Goal: Information Seeking & Learning: Check status

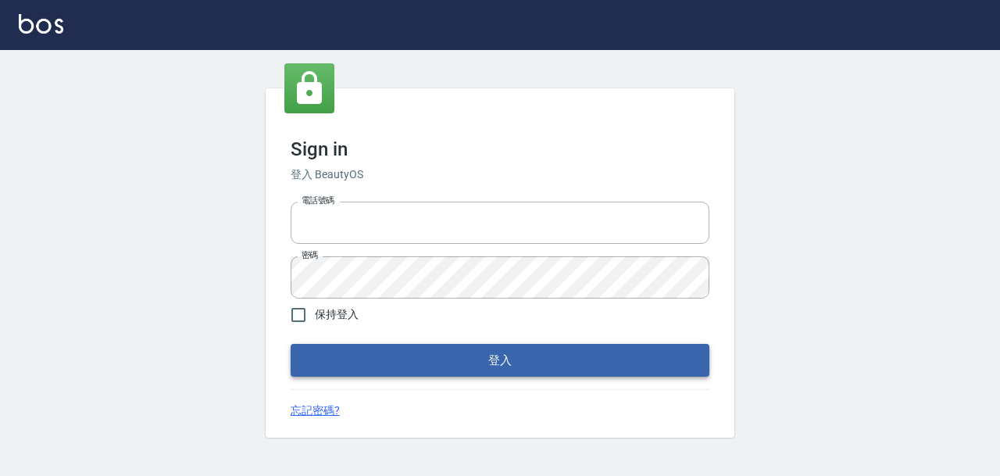
type input "devdev"
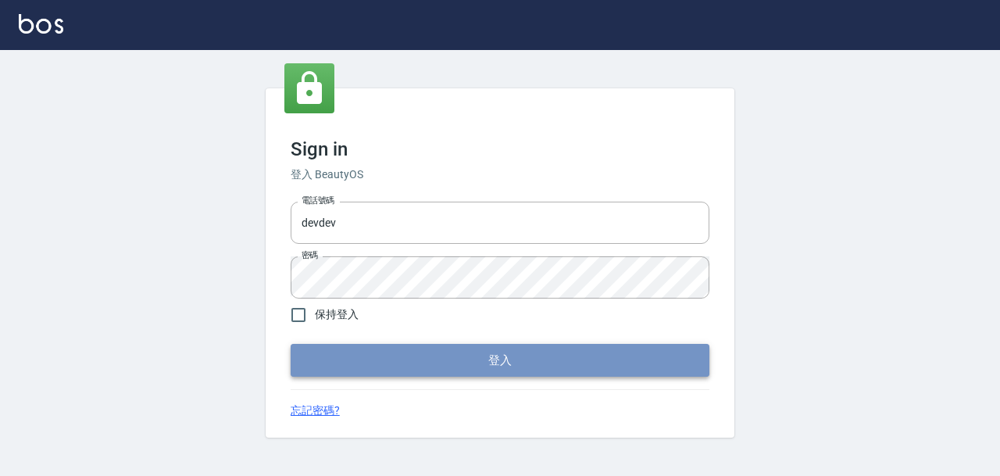
click at [556, 354] on button "登入" at bounding box center [500, 360] width 419 height 33
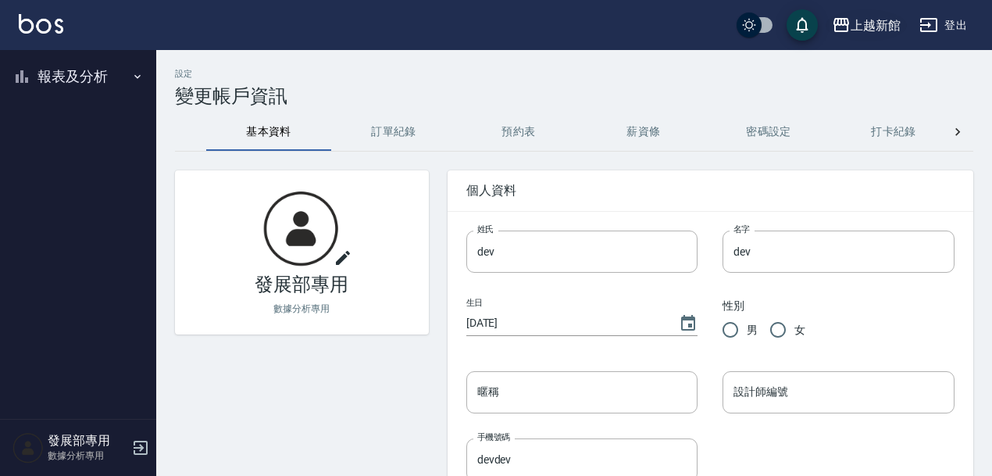
click at [879, 24] on div "上越新館" at bounding box center [876, 26] width 50 height 20
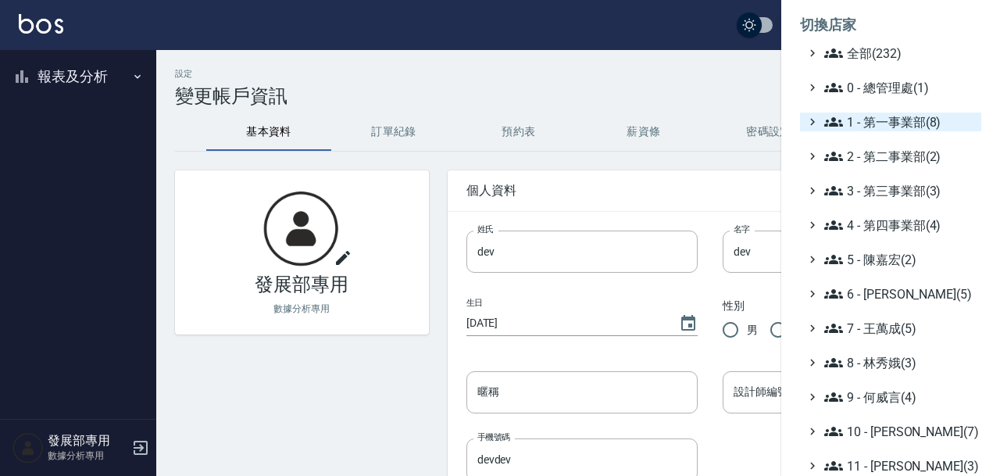
click at [903, 128] on span "1 - 第一事業部(8)" at bounding box center [899, 121] width 151 height 19
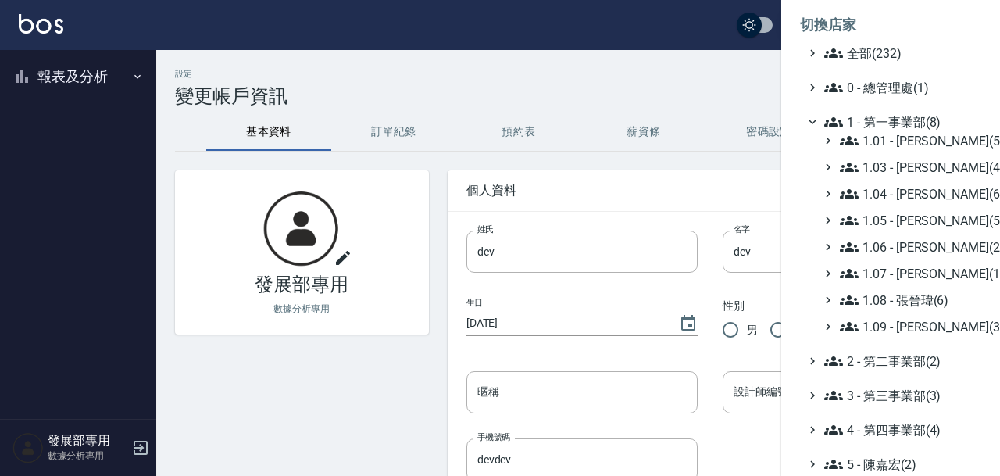
click at [903, 128] on span "1 - 第一事業部(8)" at bounding box center [899, 121] width 151 height 19
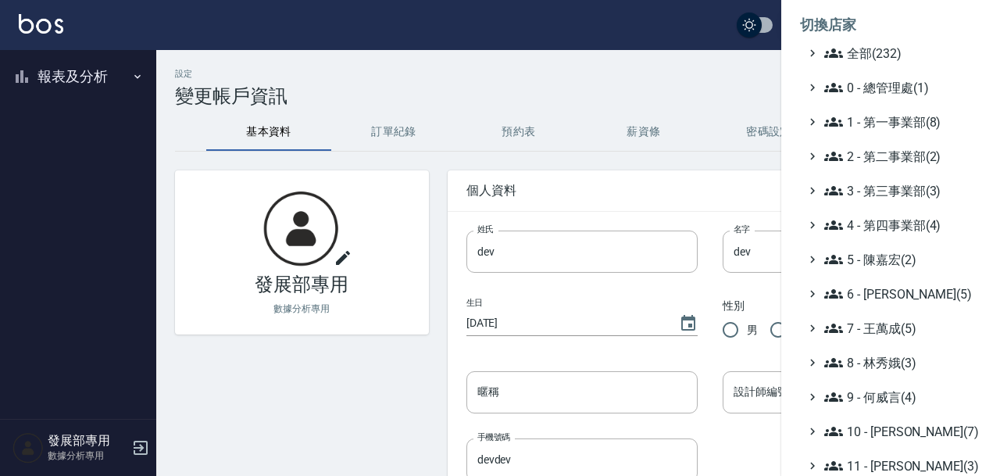
click at [869, 116] on span "1 - 第一事業部(8)" at bounding box center [899, 121] width 151 height 19
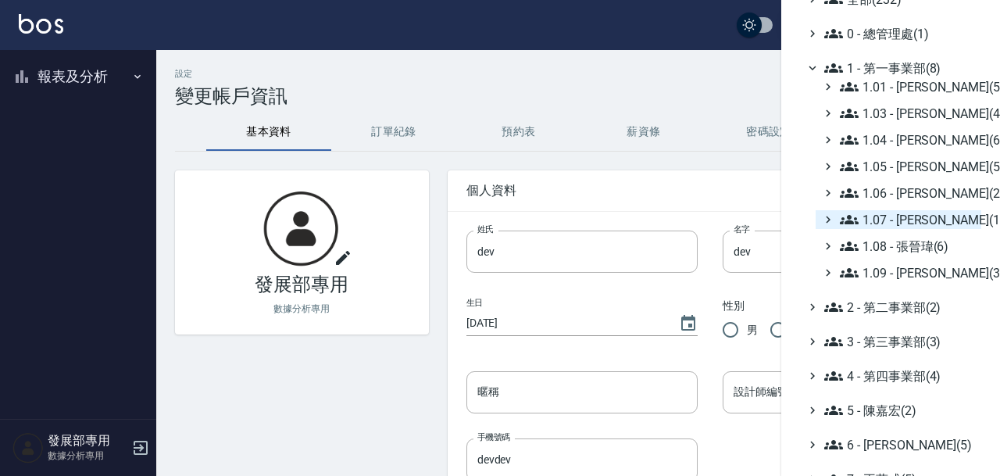
scroll to position [56, 0]
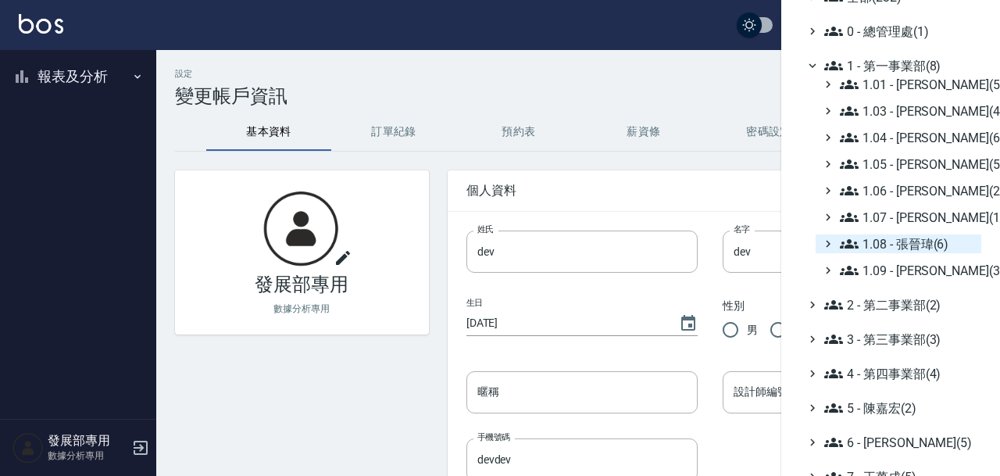
click at [916, 247] on span "1.08 - 張晉瑋(6)" at bounding box center [907, 243] width 135 height 19
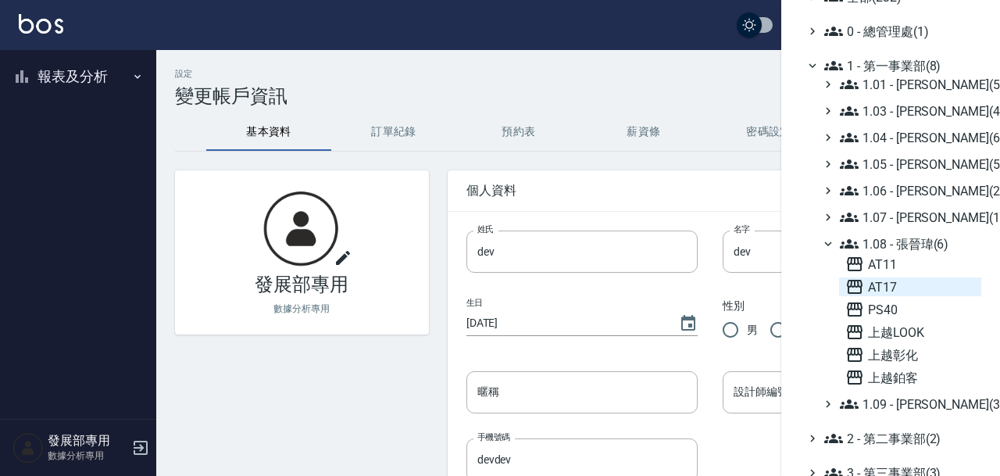
click at [907, 282] on span "AT17" at bounding box center [910, 286] width 130 height 19
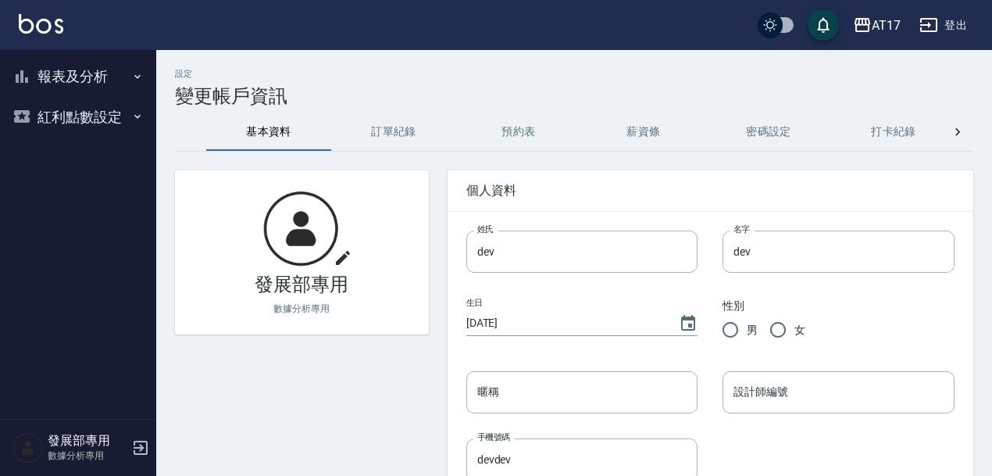
click at [123, 73] on button "報表及分析" at bounding box center [78, 76] width 144 height 41
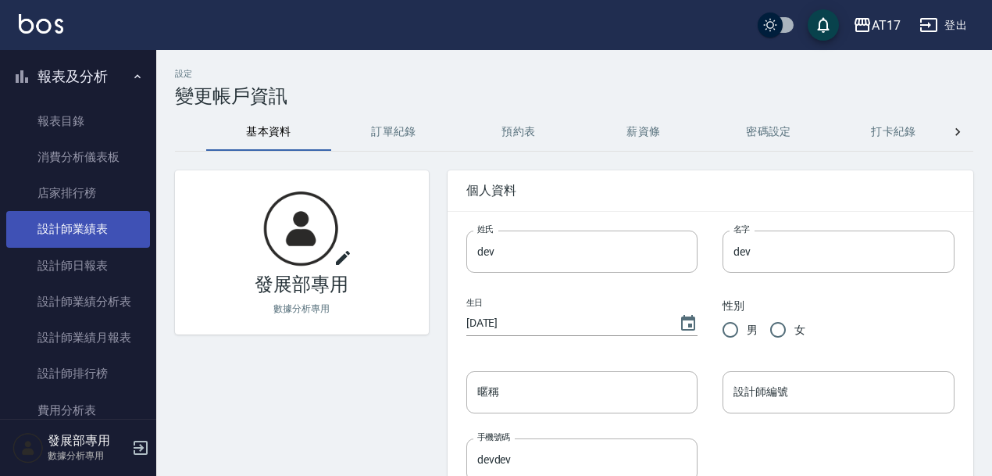
click at [112, 236] on link "設計師業績表" at bounding box center [78, 229] width 144 height 36
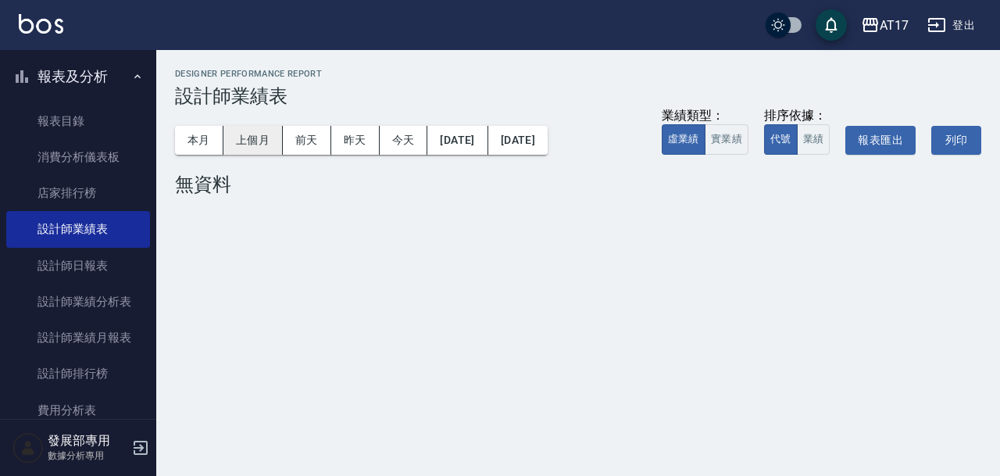
click at [255, 141] on button "上個月" at bounding box center [252, 140] width 59 height 29
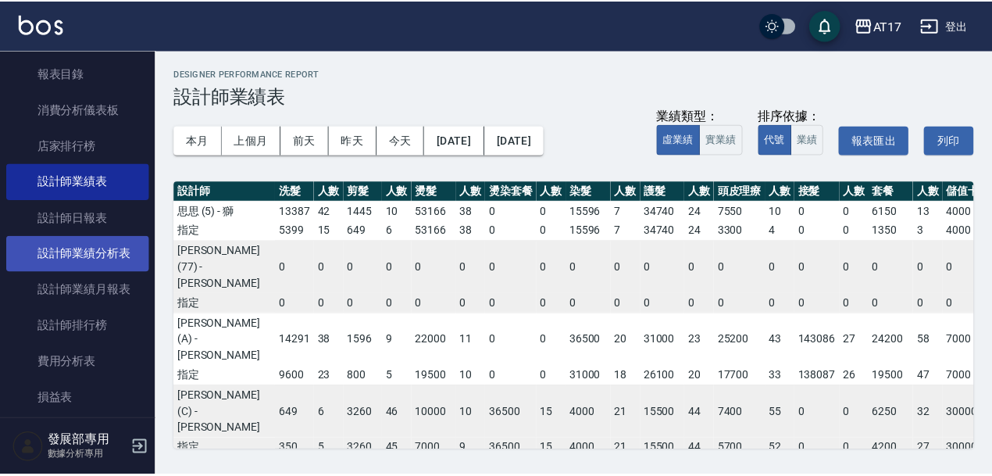
scroll to position [52, 0]
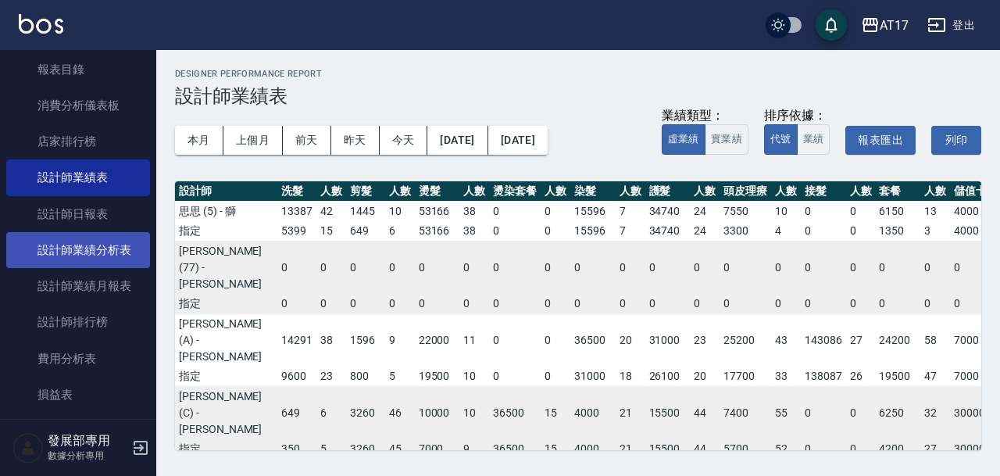
click at [116, 253] on link "設計師業績分析表" at bounding box center [78, 250] width 144 height 36
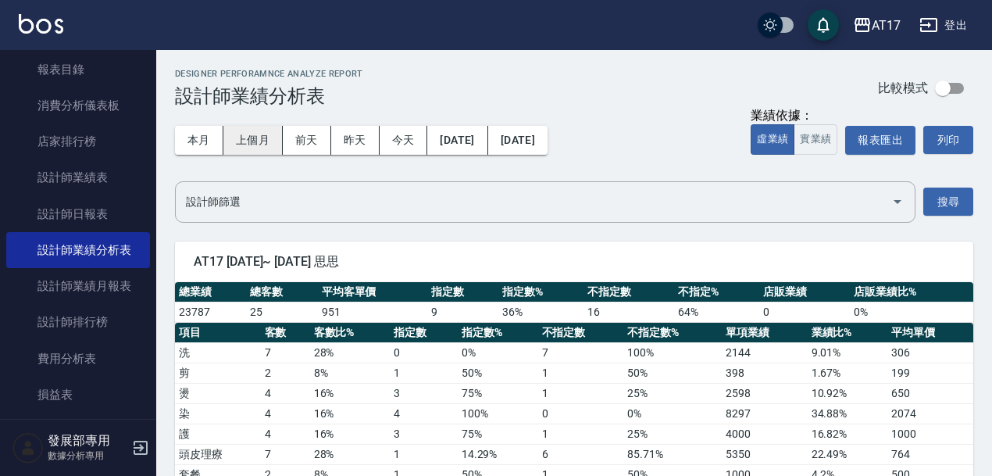
click at [250, 147] on button "上個月" at bounding box center [252, 140] width 59 height 29
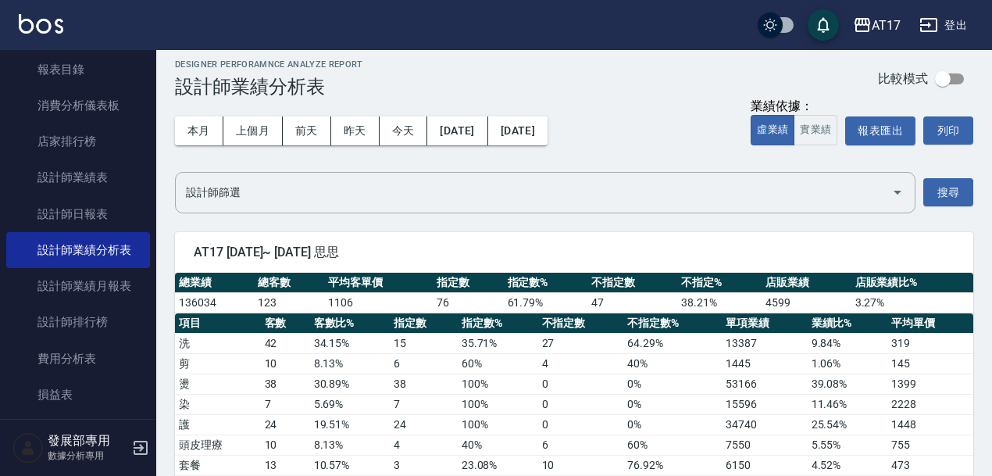
scroll to position [13, 0]
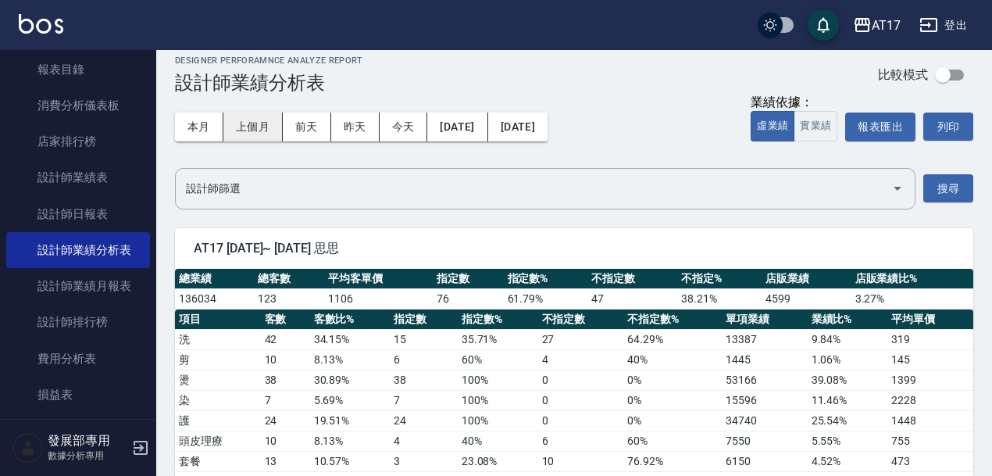
click at [246, 125] on button "上個月" at bounding box center [252, 126] width 59 height 29
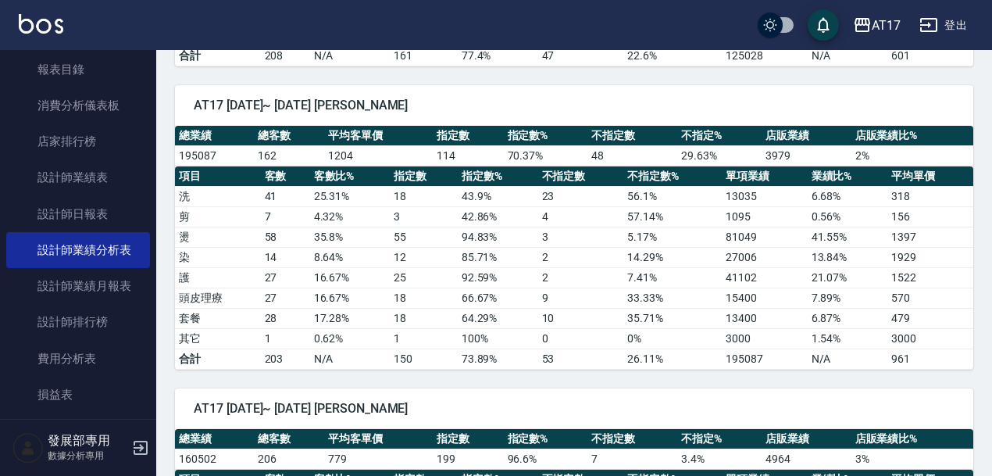
scroll to position [1841, 0]
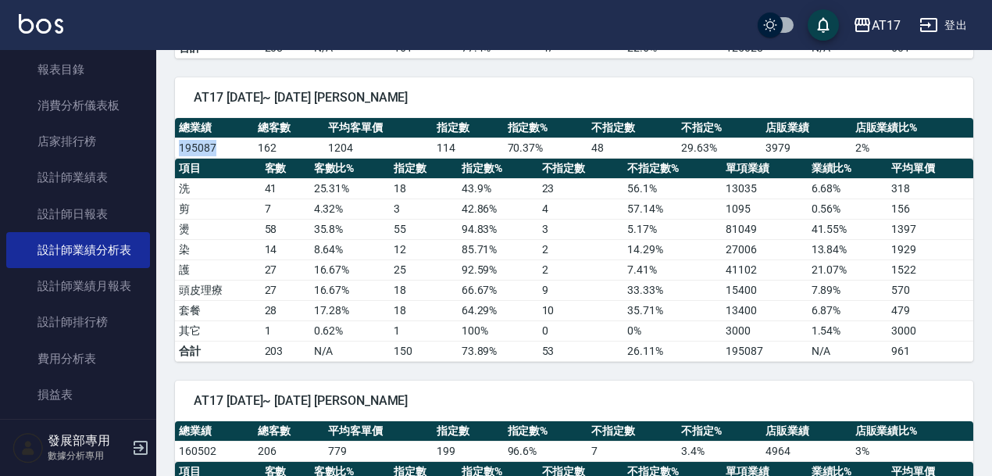
drag, startPoint x: 220, startPoint y: 151, endPoint x: 177, endPoint y: 148, distance: 42.3
click at [177, 148] on td "195087" at bounding box center [214, 147] width 79 height 20
copy td "195087"
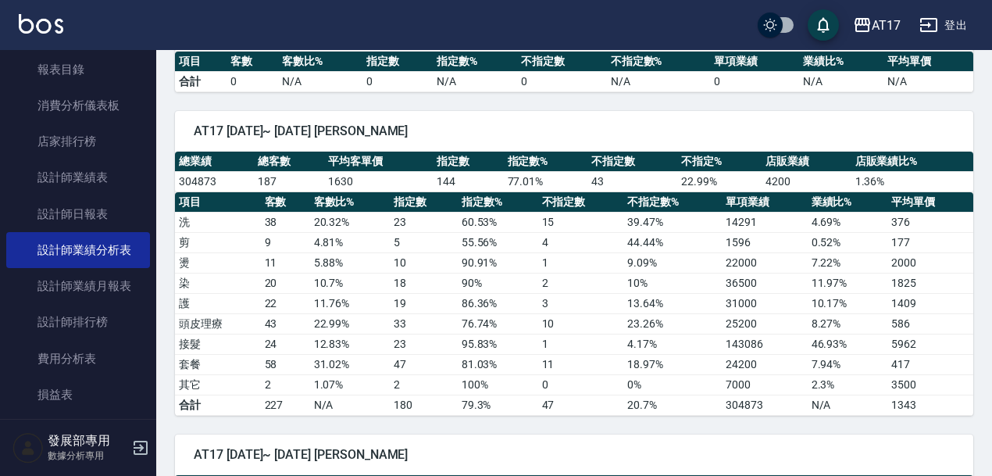
scroll to position [5, 0]
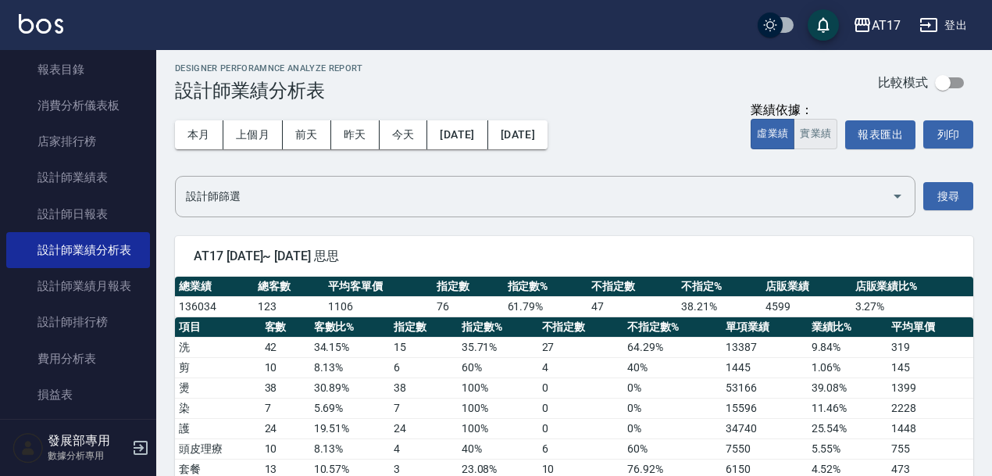
click at [809, 137] on button "實業績" at bounding box center [816, 134] width 44 height 30
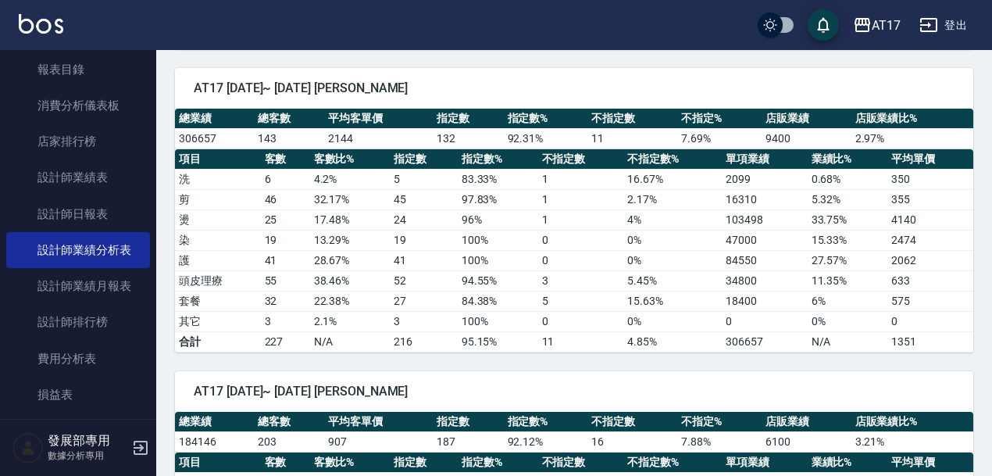
scroll to position [942, 0]
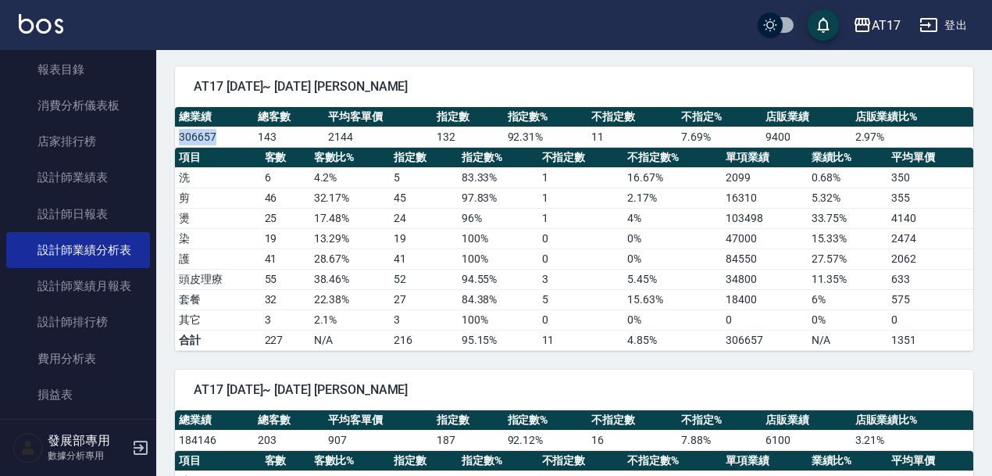
drag, startPoint x: 227, startPoint y: 138, endPoint x: 181, endPoint y: 138, distance: 46.1
click at [181, 138] on td "306657" at bounding box center [214, 137] width 79 height 20
copy td "306657"
